Goal: Task Accomplishment & Management: Complete application form

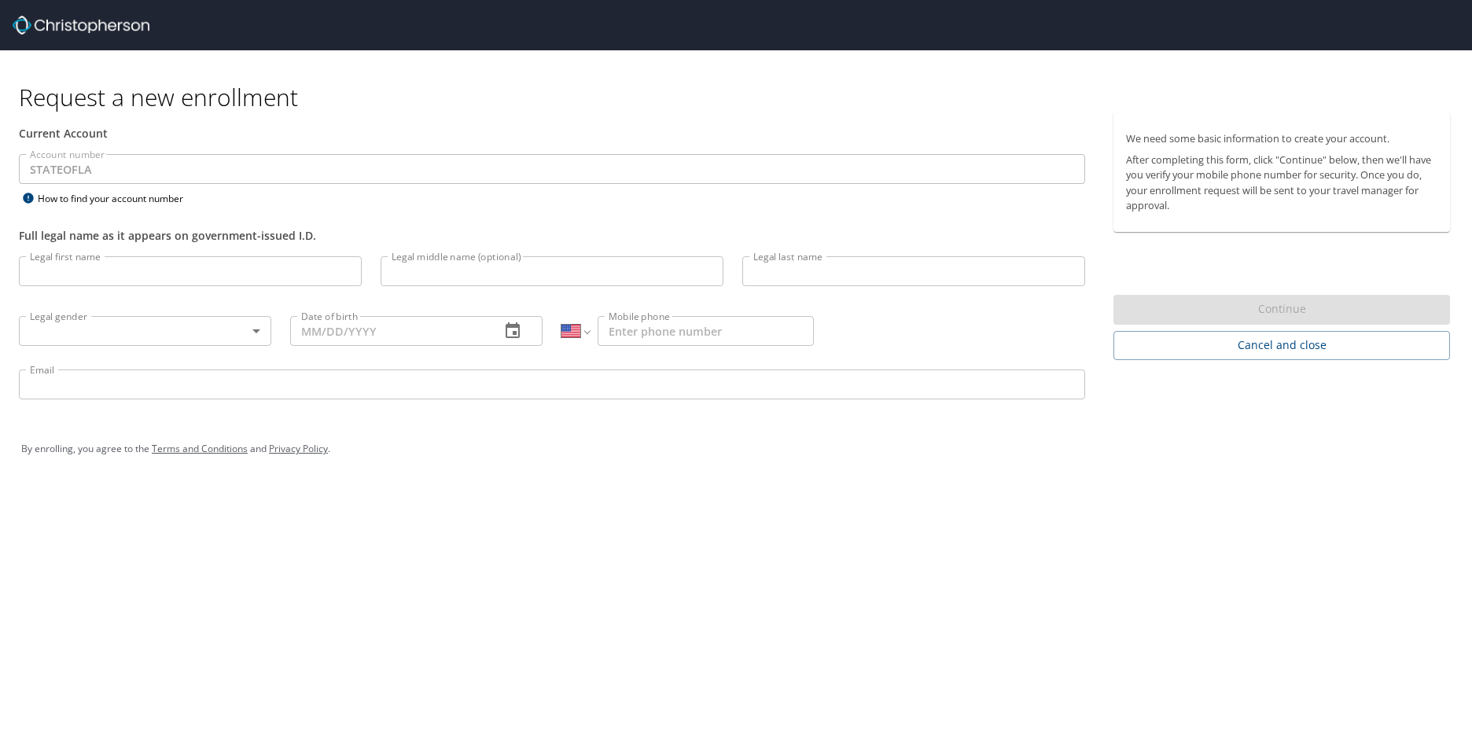
select select "US"
click at [141, 273] on input "Legal first name" at bounding box center [190, 271] width 343 height 30
type input "[PERSON_NAME]"
type input "Jordan"
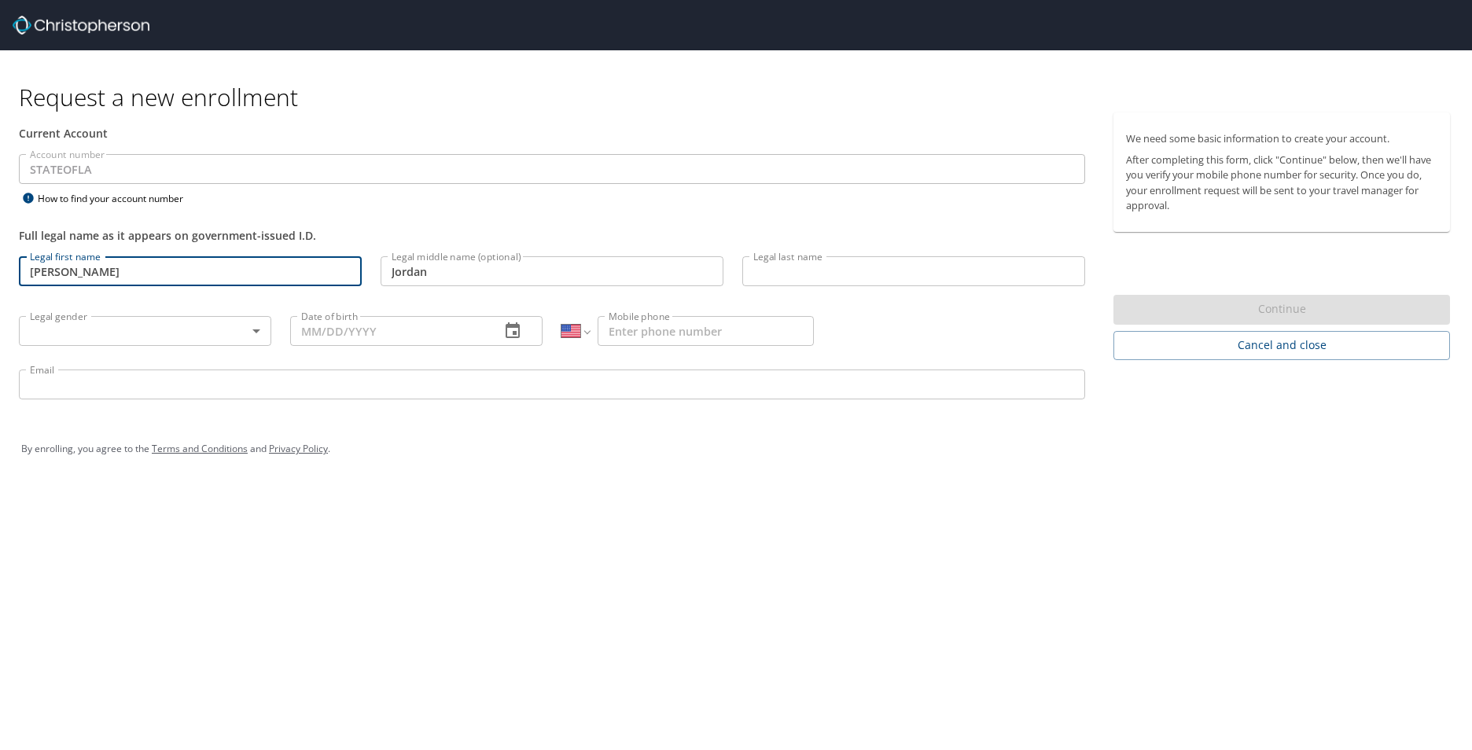
type input "[PERSON_NAME]"
type input "[DATE]"
type input "[PHONE_NUMBER]"
type input "[EMAIL_ADDRESS][DOMAIN_NAME][US_STATE]"
click at [241, 333] on body "Request a new enrollment Current Account Account number STATEOFLA Account numbe…" at bounding box center [736, 375] width 1472 height 750
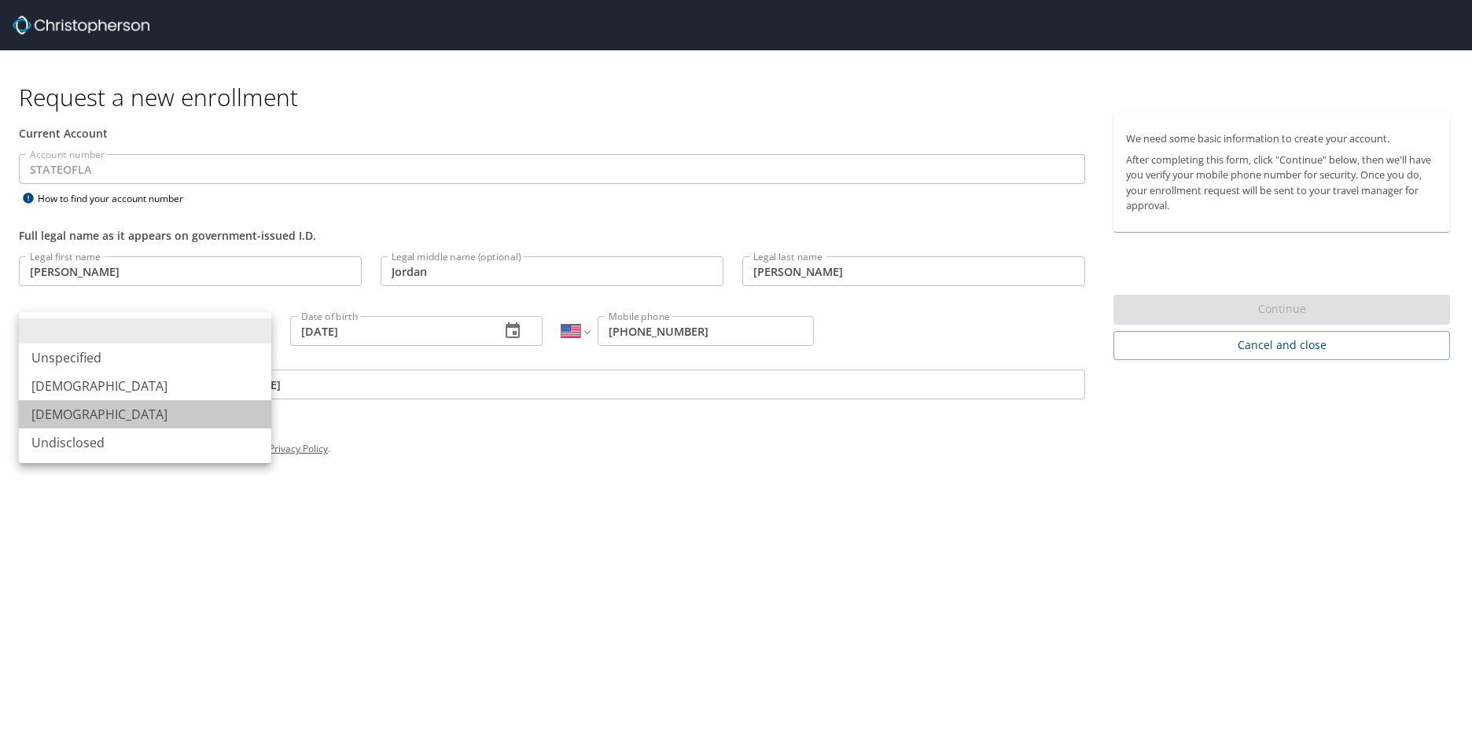
click at [187, 417] on li "[DEMOGRAPHIC_DATA]" at bounding box center [145, 414] width 252 height 28
type input "[DEMOGRAPHIC_DATA]"
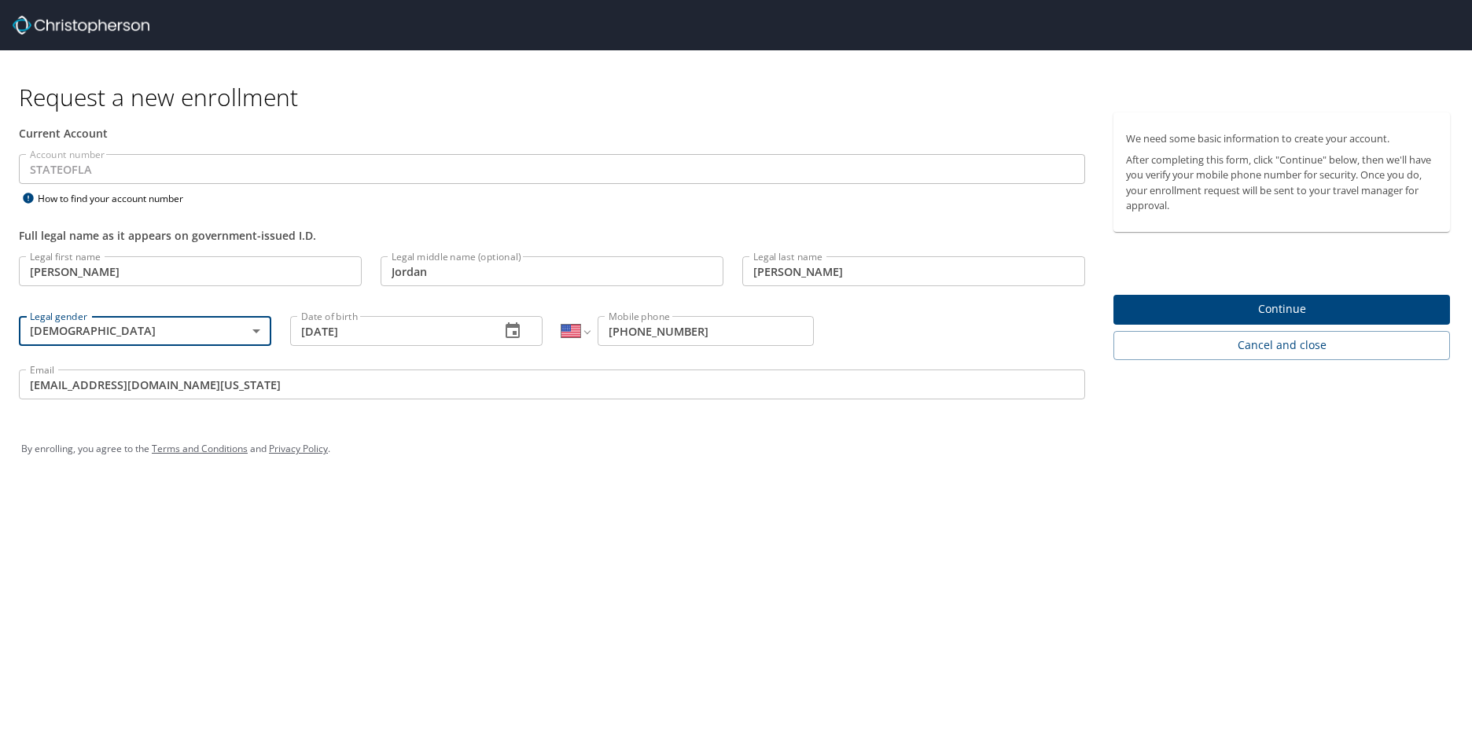
click at [1300, 314] on span "Continue" at bounding box center [1281, 310] width 311 height 20
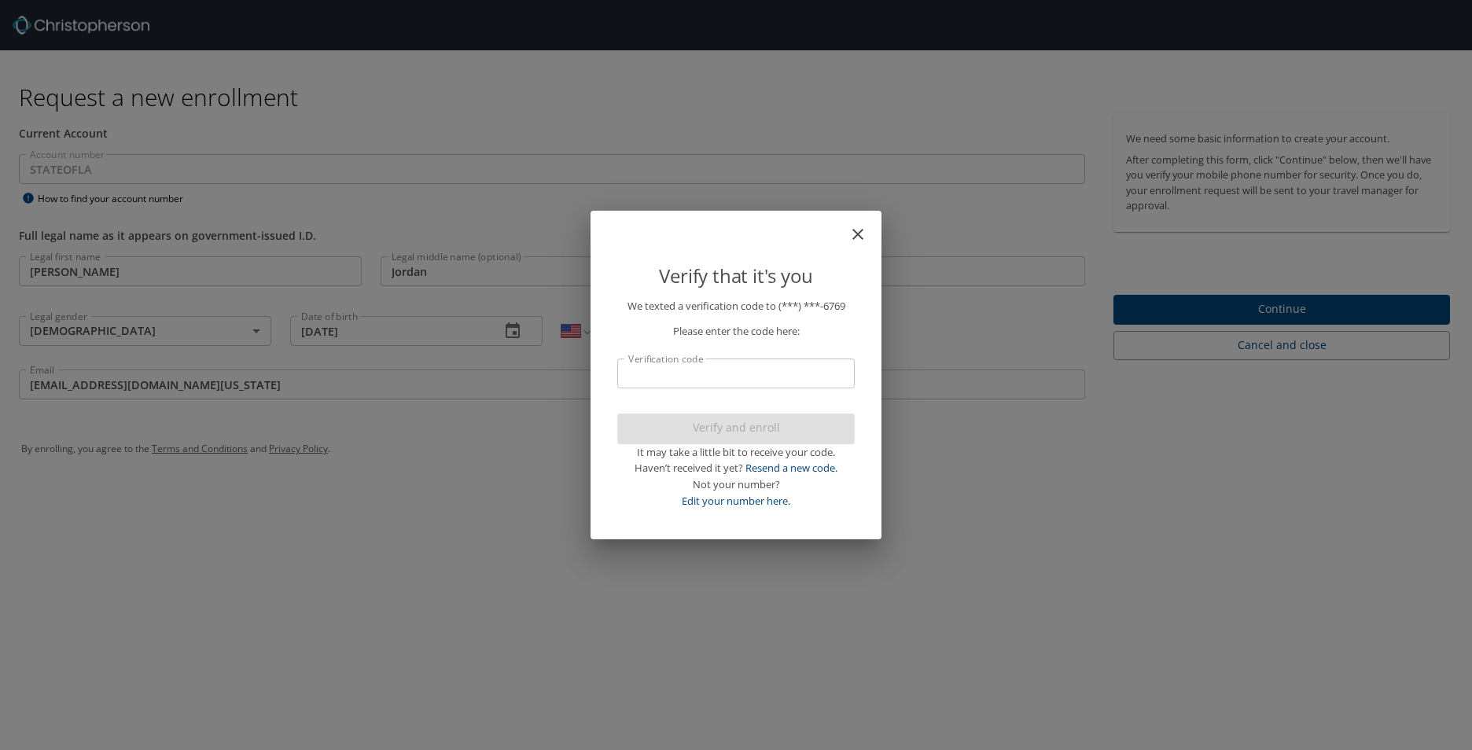
click at [797, 373] on input "Verification code" at bounding box center [735, 373] width 237 height 30
type input "628"
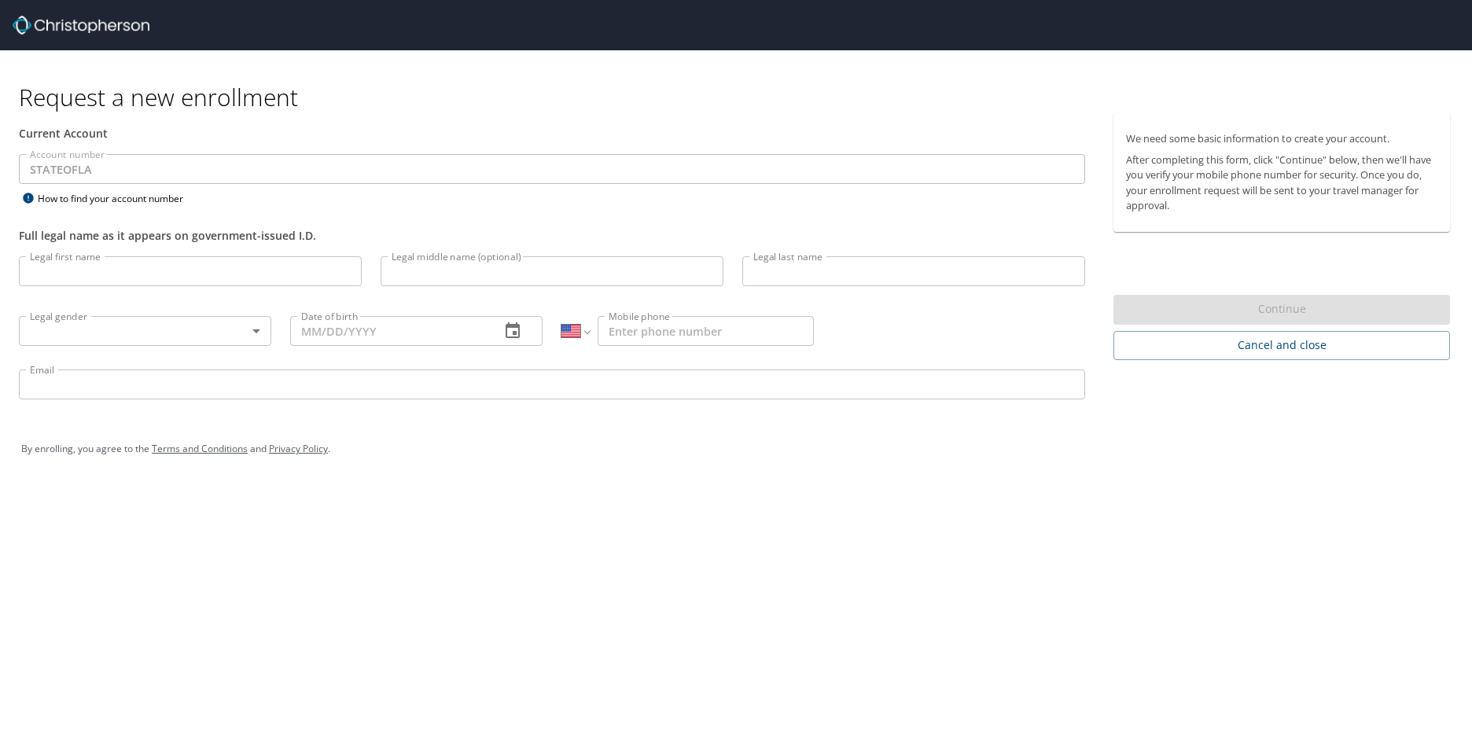
select select "US"
click at [83, 278] on input "Legal first name" at bounding box center [190, 271] width 343 height 30
type input "[PERSON_NAME]"
type input "Jordan"
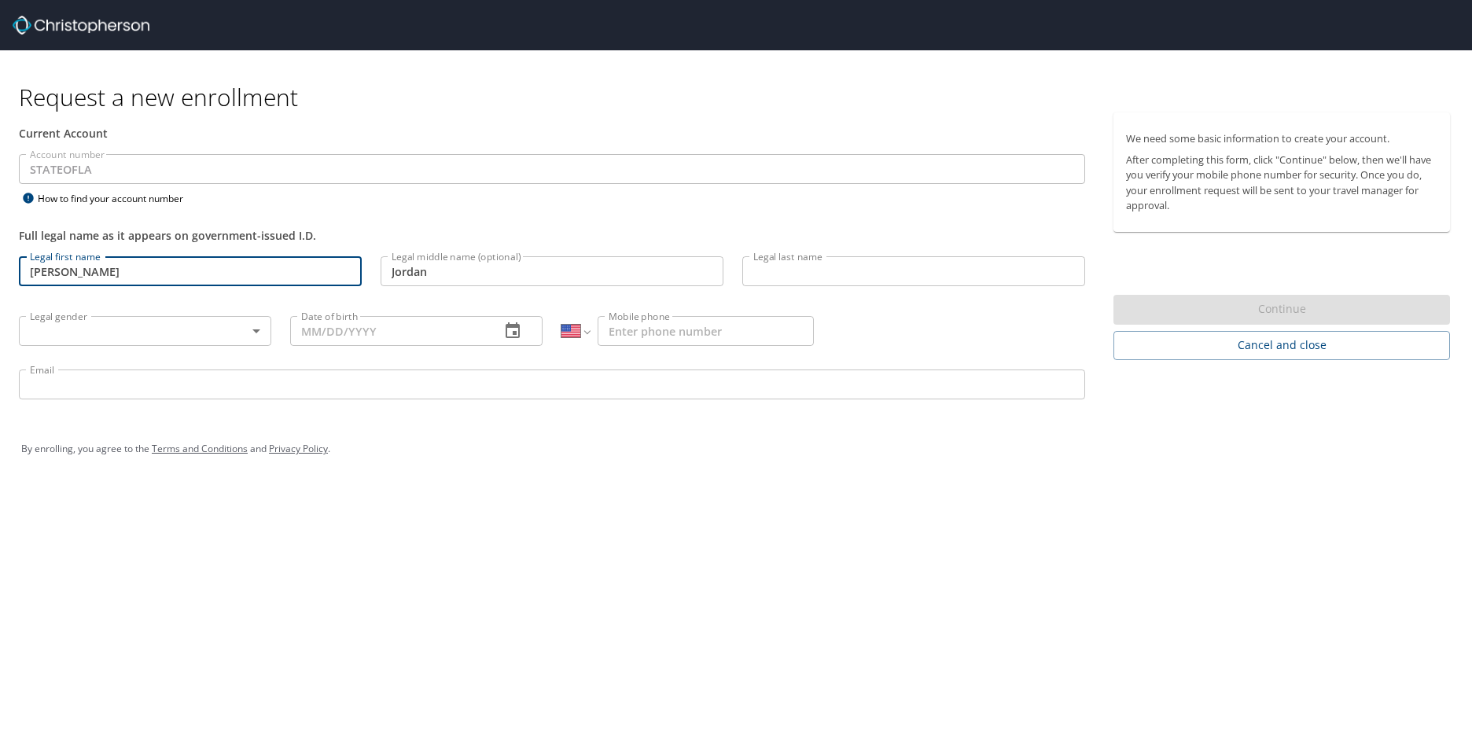
type input "[PERSON_NAME]"
type input "[DEMOGRAPHIC_DATA]"
type input "[DATE]"
type input "[PHONE_NUMBER]"
type input "[EMAIL_ADDRESS][DOMAIN_NAME][US_STATE]"
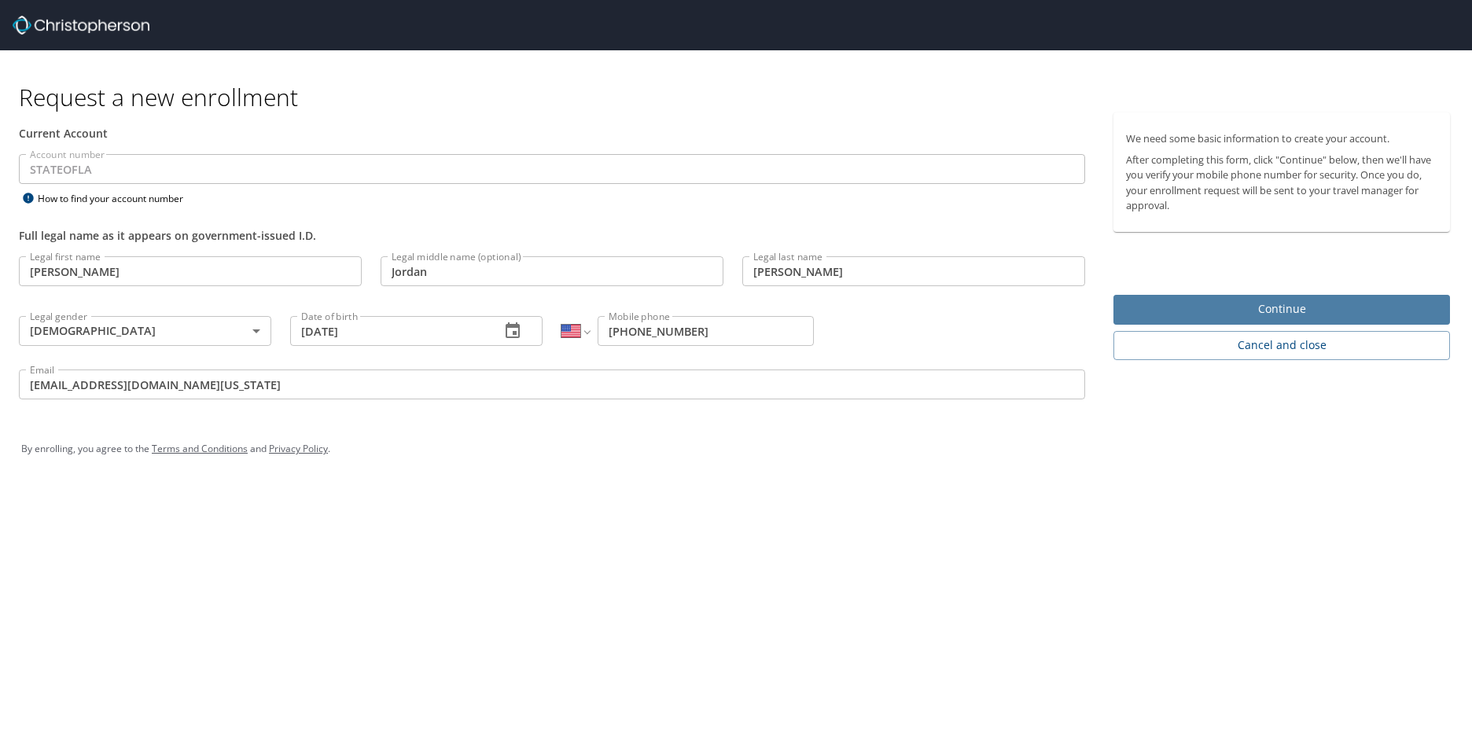
click at [1205, 303] on span "Continue" at bounding box center [1281, 310] width 311 height 20
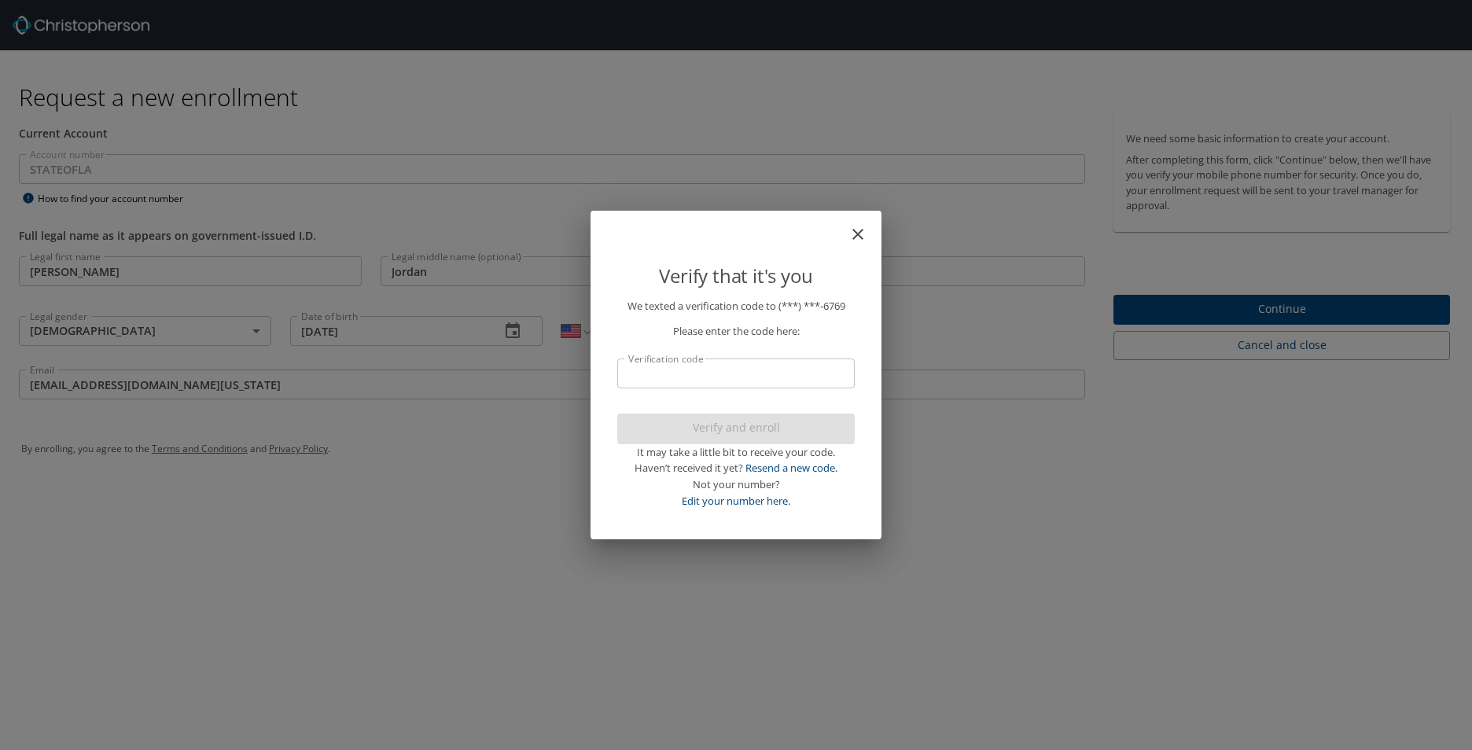
click at [763, 362] on input "Verification code" at bounding box center [735, 373] width 237 height 30
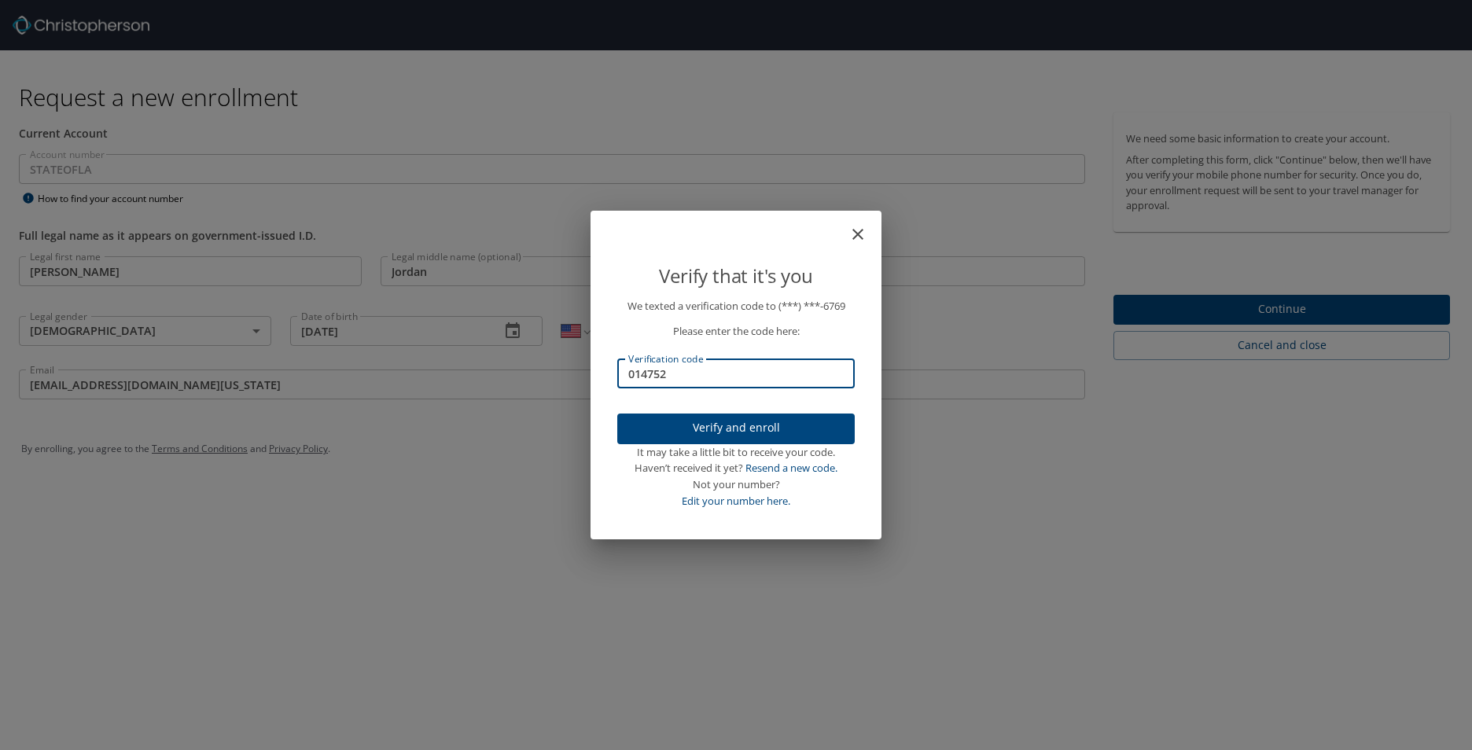
type input "014752"
